Goal: Information Seeking & Learning: Learn about a topic

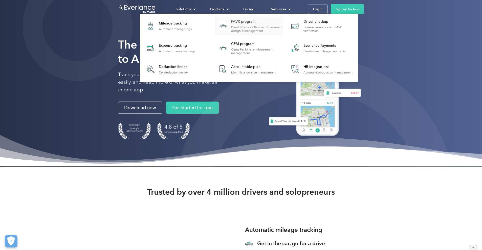
click at [235, 22] on div "FAVR program" at bounding box center [257, 21] width 52 height 5
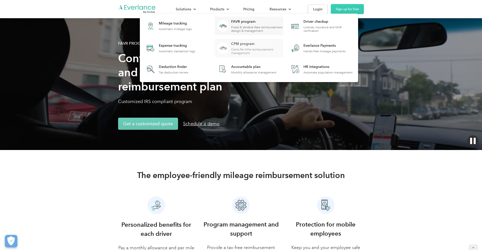
click at [241, 45] on div "CPM program" at bounding box center [257, 43] width 52 height 5
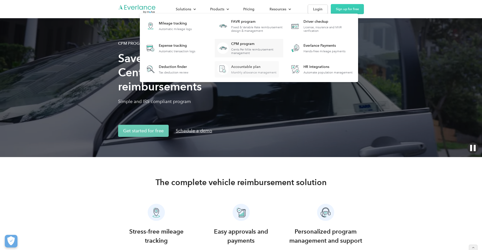
click at [240, 68] on div "Accountable plan" at bounding box center [253, 66] width 45 height 5
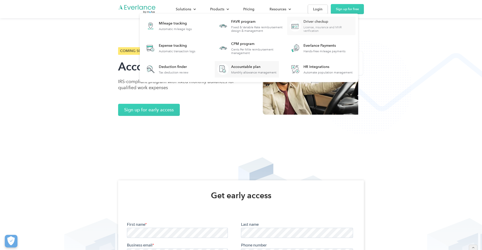
click at [317, 26] on div "License, insurance and MVR verification" at bounding box center [330, 29] width 52 height 7
